Goal: Navigation & Orientation: Find specific page/section

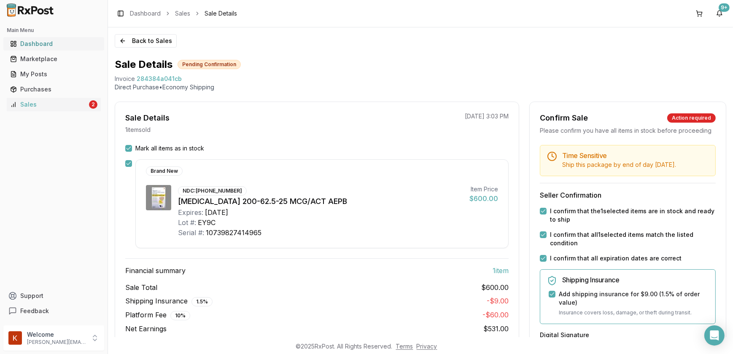
scroll to position [182, 0]
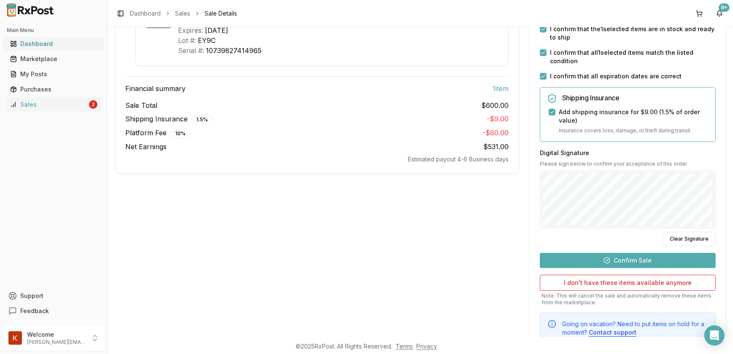
click at [46, 46] on div "Dashboard" at bounding box center [53, 44] width 87 height 8
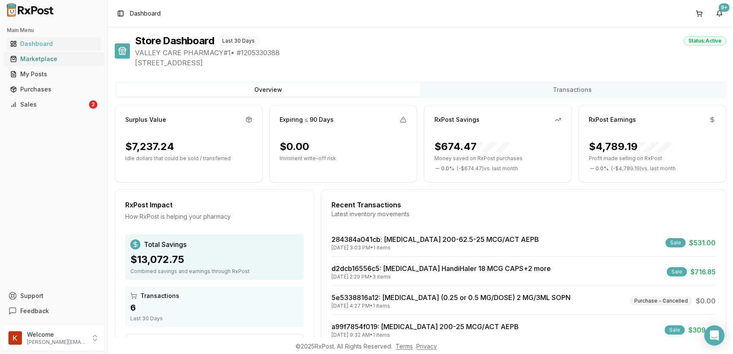
click at [44, 58] on div "Marketplace" at bounding box center [53, 59] width 87 height 8
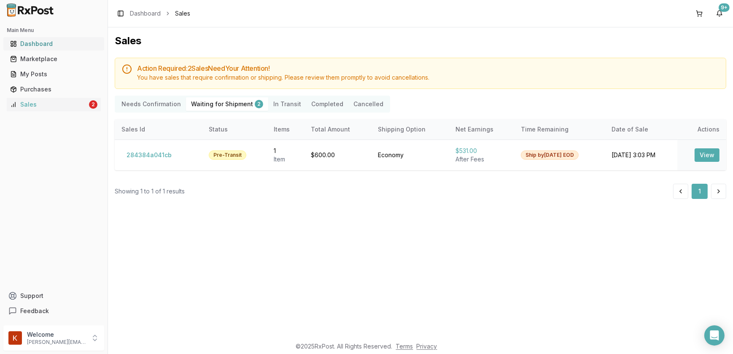
click at [39, 41] on div "Dashboard" at bounding box center [53, 44] width 87 height 8
